Goal: Check status

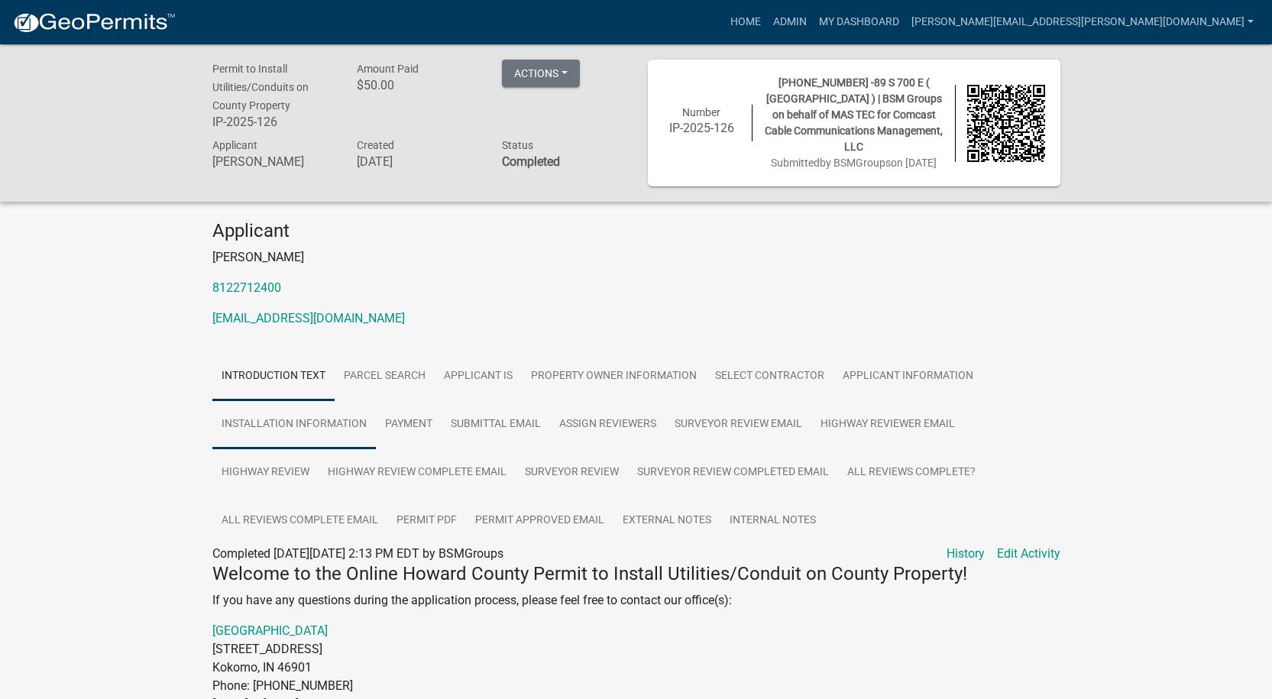
click at [327, 418] on link "Installation Information" at bounding box center [293, 424] width 163 height 49
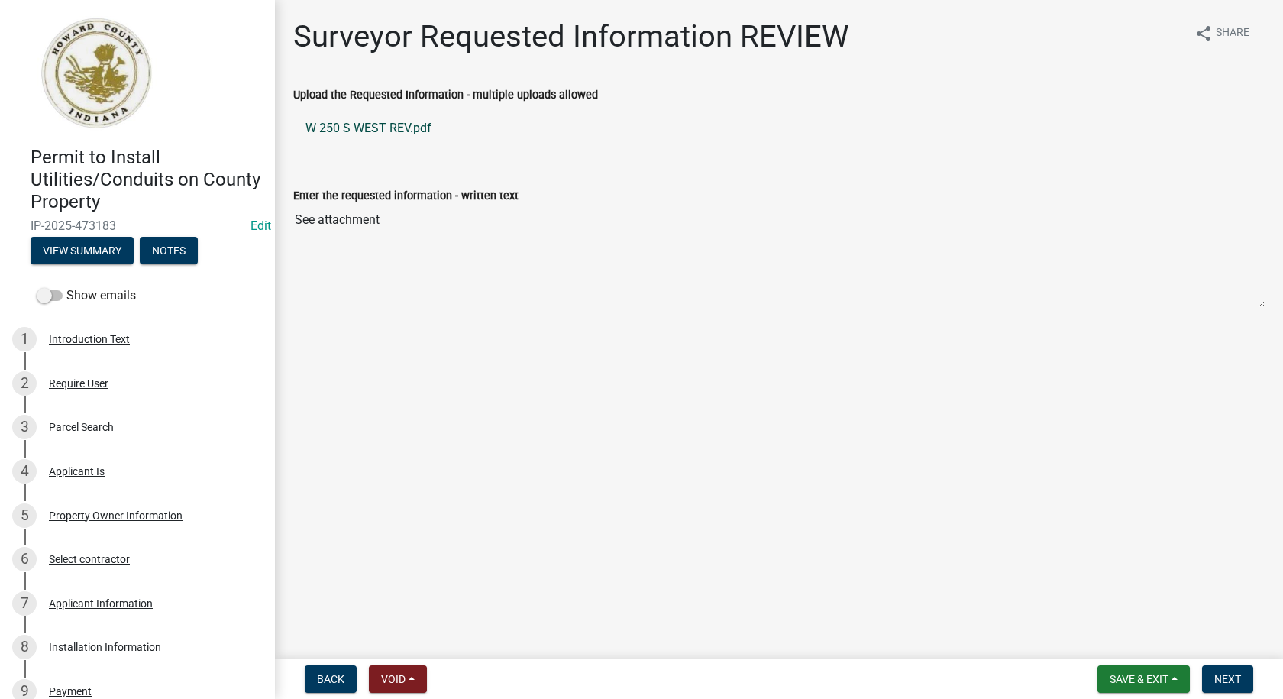
click at [382, 123] on link "W 250 S WEST REV.pdf" at bounding box center [778, 128] width 971 height 37
